Goal: Task Accomplishment & Management: Use online tool/utility

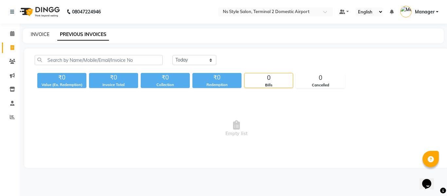
click at [37, 35] on link "INVOICE" at bounding box center [40, 34] width 19 height 6
select select "service"
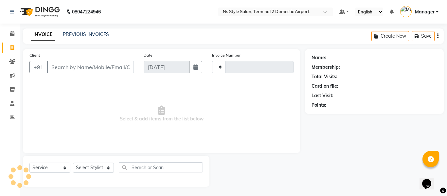
type input "2240"
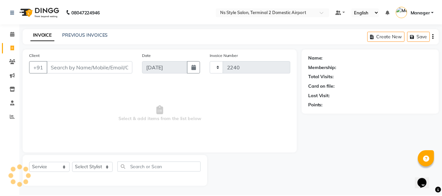
scroll to position [1, 0]
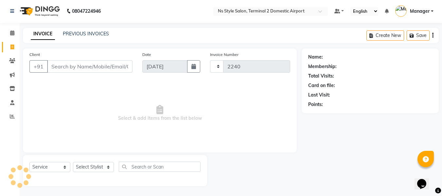
select select "5661"
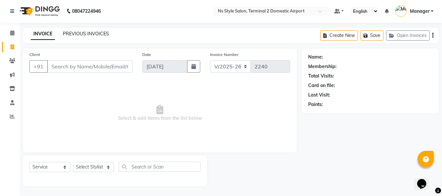
click at [81, 32] on link "PREVIOUS INVOICES" at bounding box center [86, 34] width 46 height 6
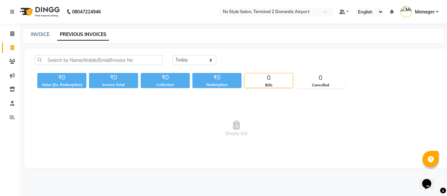
click at [83, 66] on div "[DATE] [DATE] Custom Range" at bounding box center [236, 62] width 413 height 15
click at [40, 34] on link "INVOICE" at bounding box center [40, 34] width 19 height 6
select select "service"
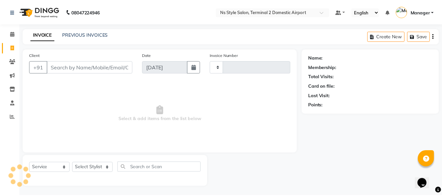
scroll to position [1, 0]
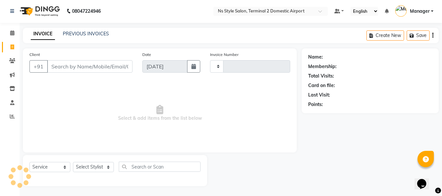
type input "2240"
select select "5661"
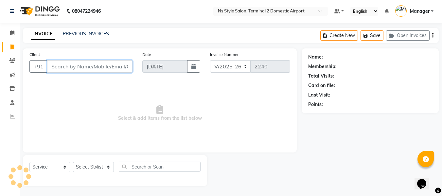
scroll to position [0, 0]
